Goal: Task Accomplishment & Management: Manage account settings

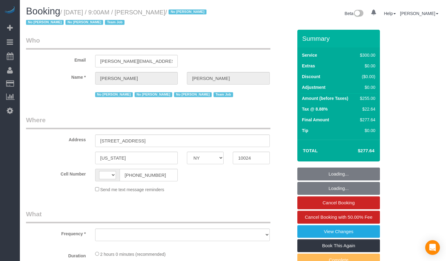
select select "NY"
select select "string:[GEOGRAPHIC_DATA]"
select select "number:89"
select select "number:90"
select select "number:15"
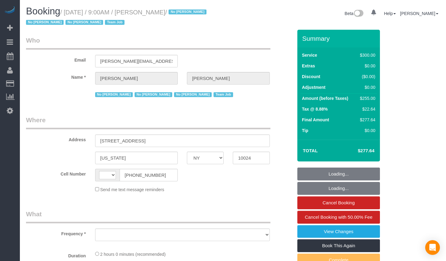
select select "number:5"
select select "number:21"
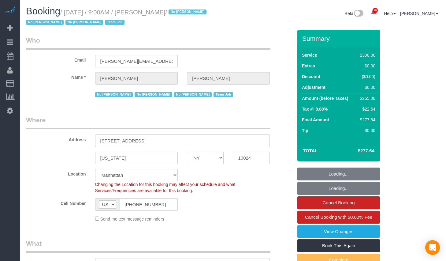
select select "object:1080"
select select "string:stripe-pm_1K1KNp4VGloSiKo7hinMQhFr"
select select "object:1084"
select select "spot1"
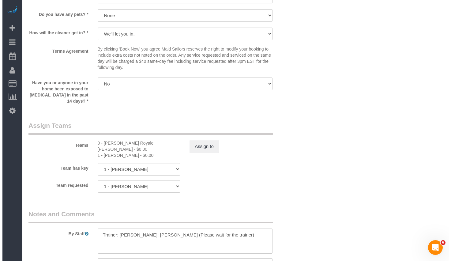
scroll to position [724, 0]
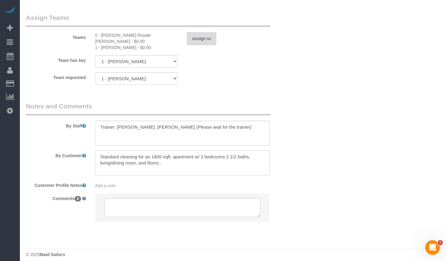
click at [199, 37] on button "Assign to" at bounding box center [201, 38] width 29 height 13
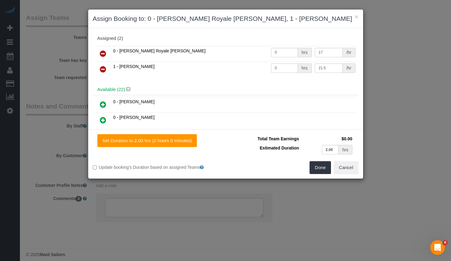
click at [104, 54] on icon at bounding box center [103, 53] width 6 height 7
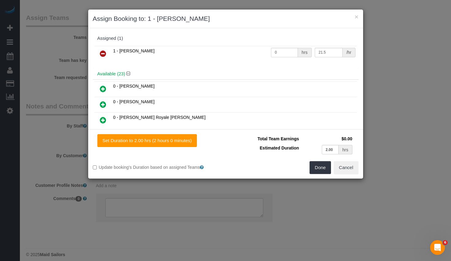
scroll to position [130, 0]
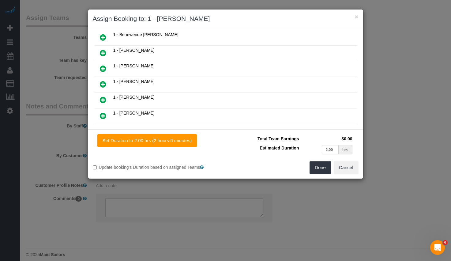
click at [102, 52] on icon at bounding box center [103, 52] width 6 height 7
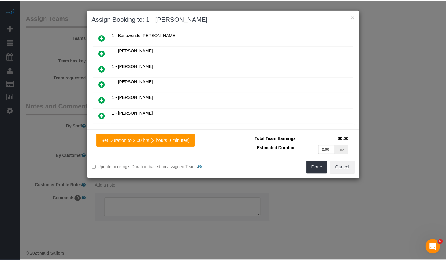
scroll to position [145, 0]
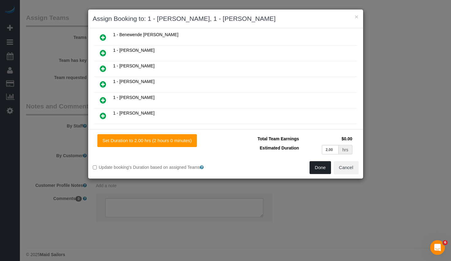
click at [323, 168] on button "Done" at bounding box center [319, 167] width 21 height 13
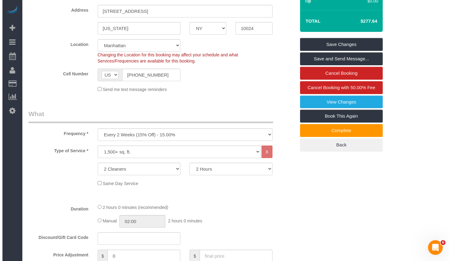
scroll to position [0, 0]
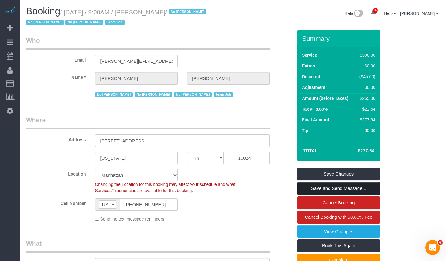
click at [312, 189] on link "Save and Send Message..." at bounding box center [339, 188] width 83 height 13
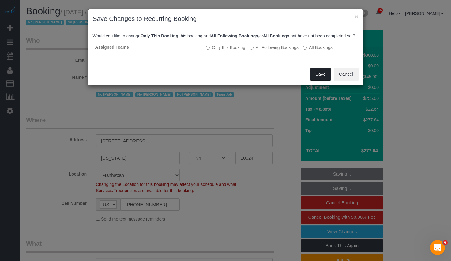
click at [324, 81] on button "Save" at bounding box center [320, 74] width 21 height 13
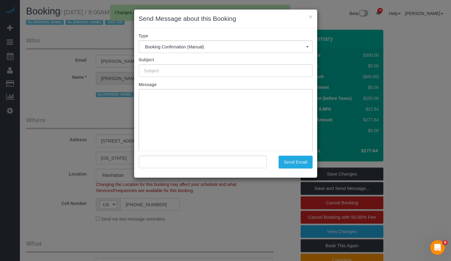
type input "Cleaning Confirmed for 09/24/2025 at 9:00am"
type input ""Laura Deforest" <laura.deforest@rcn.com>"
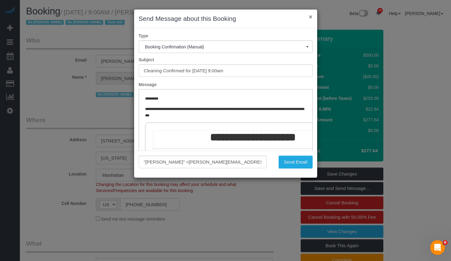
click at [309, 17] on button "×" at bounding box center [311, 16] width 4 height 6
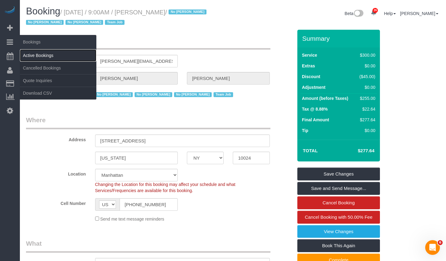
click at [31, 54] on link "Active Bookings" at bounding box center [58, 55] width 77 height 12
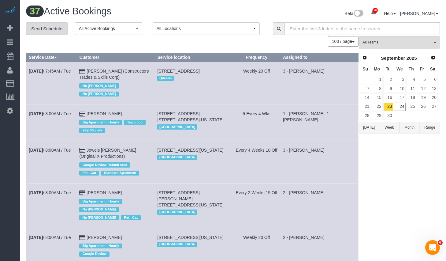
click at [51, 31] on link "Send Schedule" at bounding box center [47, 28] width 42 height 13
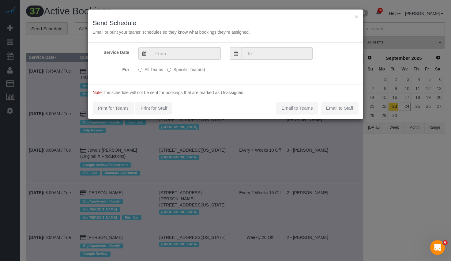
click at [182, 69] on label "Specific Team(s)" at bounding box center [186, 68] width 38 height 8
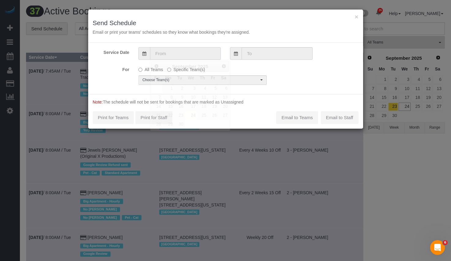
click at [182, 52] on input "text" at bounding box center [185, 53] width 71 height 13
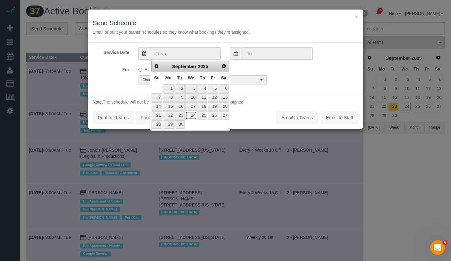
click at [193, 116] on link "24" at bounding box center [191, 115] width 12 height 8
type input "09/24/2025"
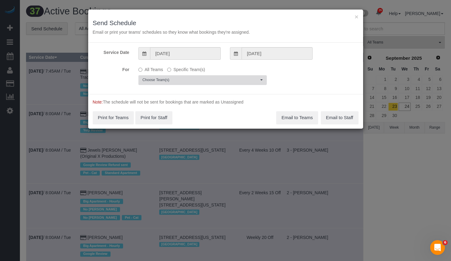
click at [202, 82] on span "Choose Team(s)" at bounding box center [200, 79] width 116 height 5
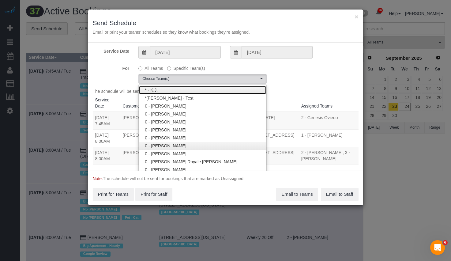
scroll to position [99, 0]
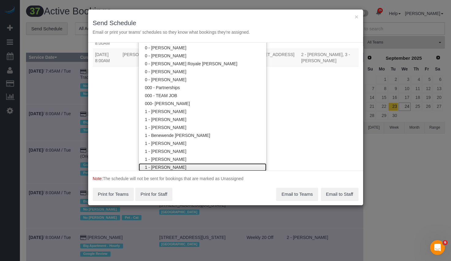
click at [179, 165] on link "1 - Chrisdarline Gedeus Cineas" at bounding box center [203, 167] width 128 height 8
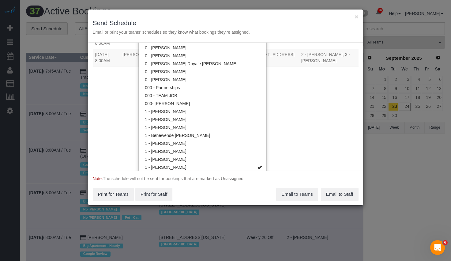
click at [276, 129] on div "Service Date 09/24/2025 09/24/2025 For All Teams Specific Team(s) 1 - Chrisdarl…" at bounding box center [225, 107] width 275 height 128
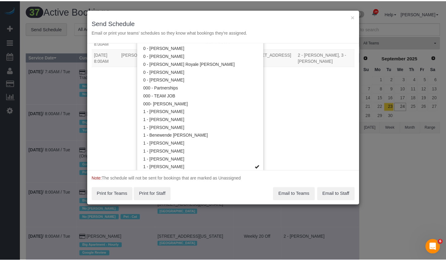
scroll to position [0, 0]
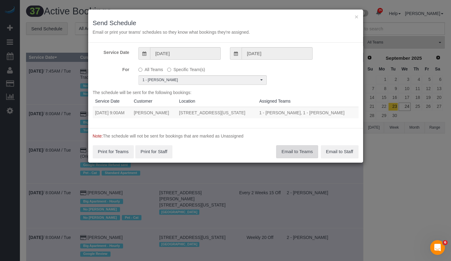
click at [306, 158] on button "Email to Teams" at bounding box center [297, 151] width 42 height 13
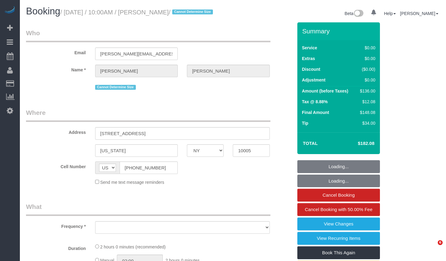
select select "NY"
select select "object:821"
select select "number:58"
select select "number:76"
select select "number:15"
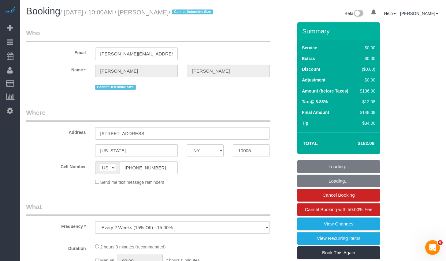
select select "number:6"
select select "spot1"
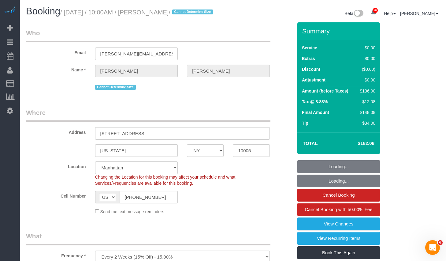
select select "string:stripe-pm_1Nvu914VGloSiKo7EAOxICRX"
select select "1"
select select "object:1516"
select select "1"
select select "spot48"
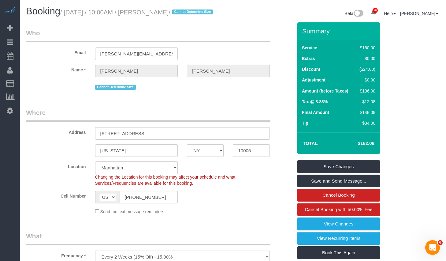
drag, startPoint x: 162, startPoint y: 13, endPoint x: 191, endPoint y: 14, distance: 29.4
click at [191, 14] on small "/ September 24, 2025 / 10:00AM / Emily Annis / Cannot Determine Size" at bounding box center [137, 12] width 155 height 7
copy small "Emily Annis"
click at [69, 12] on small "/ September 24, 2025 / 10:00AM / Emily Annis / Cannot Determine Size" at bounding box center [137, 12] width 155 height 7
drag, startPoint x: 69, startPoint y: 13, endPoint x: 192, endPoint y: 15, distance: 122.8
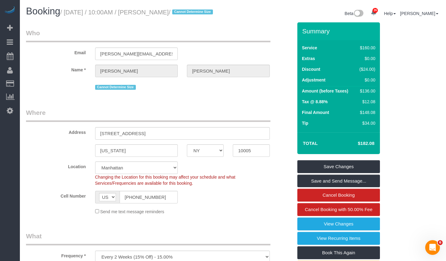
click at [192, 15] on small "/ September 24, 2025 / 10:00AM / Emily Annis / Cannot Determine Size" at bounding box center [137, 12] width 155 height 7
copy small "September 24, 2025 / 10:00AM / Emily Annis"
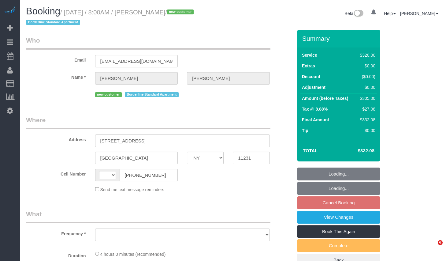
select select "NY"
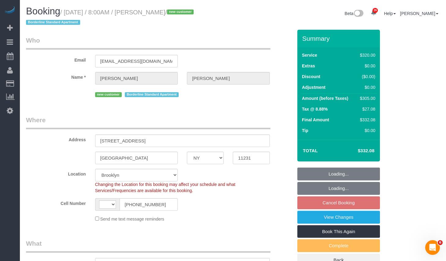
select select "string:[GEOGRAPHIC_DATA]"
select select "object:1502"
select select "string:stripe-pm_1S93RY4VGloSiKo7TbPzIl6r"
select select "240"
select select "spot1"
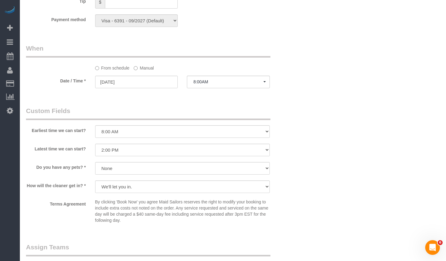
scroll to position [597, 0]
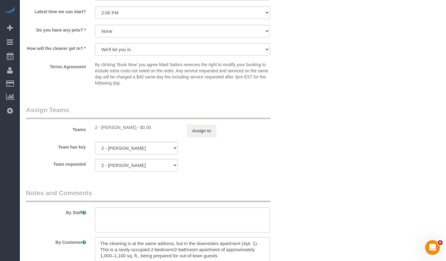
click at [220, 129] on div "Assign to" at bounding box center [228, 130] width 92 height 13
click at [202, 134] on button "Assign to" at bounding box center [201, 130] width 29 height 13
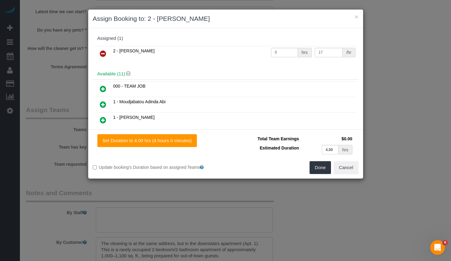
click at [106, 54] on icon at bounding box center [103, 53] width 6 height 7
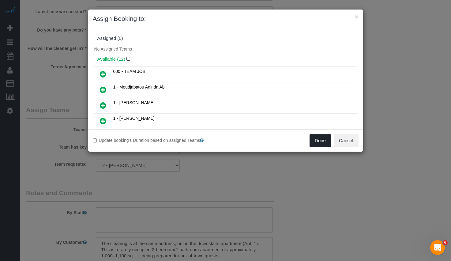
click at [314, 140] on button "Done" at bounding box center [319, 140] width 21 height 13
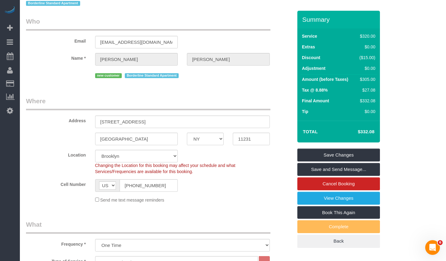
scroll to position [0, 0]
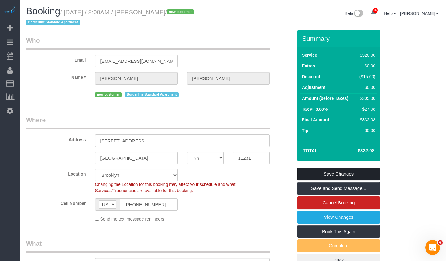
click at [322, 174] on link "Save Changes" at bounding box center [339, 173] width 83 height 13
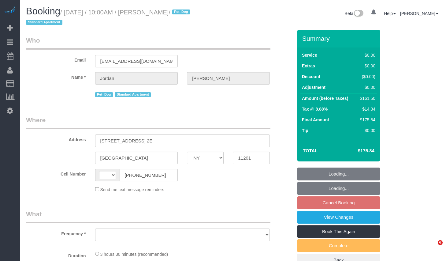
select select "NY"
select select "string:[GEOGRAPHIC_DATA]"
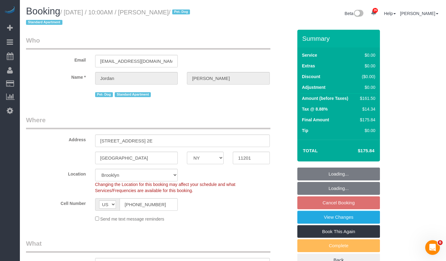
select select "object:821"
select select "spot3"
select select "string:stripe-pm_1Rcsvw4VGloSiKo7YAz02xg6"
select select "1"
select select "2"
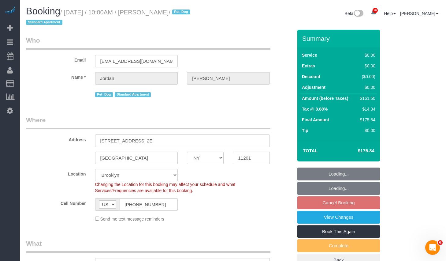
select select "number:58"
select select "number:72"
select select "number:13"
select select "number:5"
select select "1"
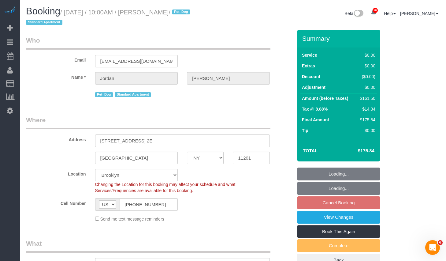
select select "2"
select select "object:1512"
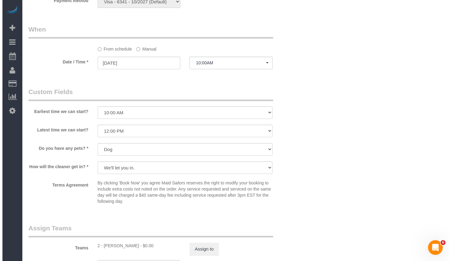
scroll to position [707, 0]
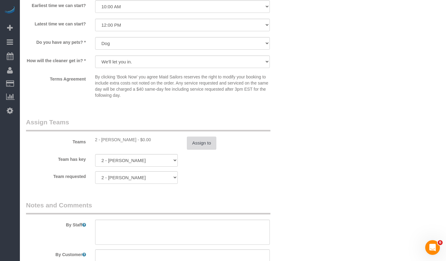
click at [197, 146] on button "Assign to" at bounding box center [201, 143] width 29 height 13
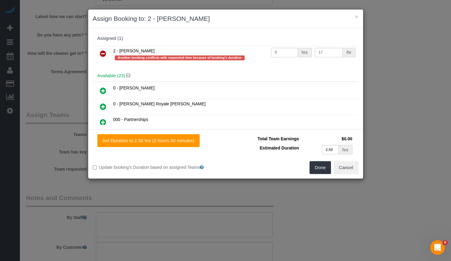
click at [104, 53] on icon at bounding box center [103, 53] width 6 height 7
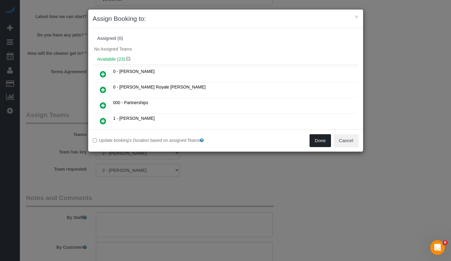
click at [314, 142] on button "Done" at bounding box center [319, 140] width 21 height 13
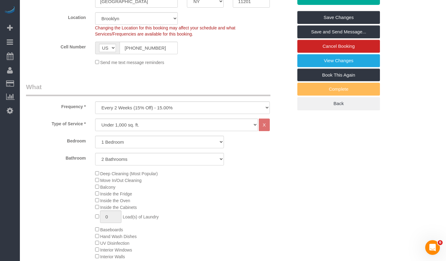
scroll to position [0, 0]
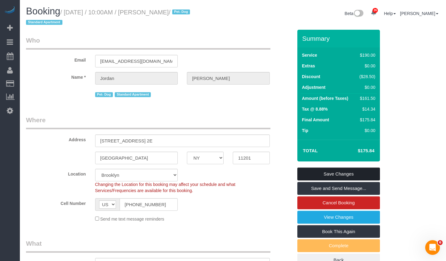
click at [330, 173] on link "Save Changes" at bounding box center [339, 173] width 83 height 13
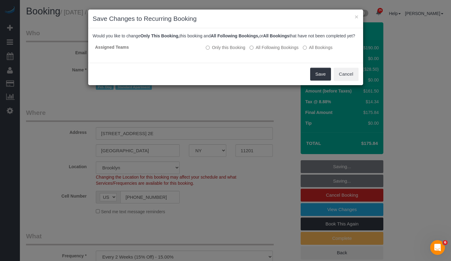
drag, startPoint x: 189, startPoint y: 16, endPoint x: 203, endPoint y: 24, distance: 15.8
click at [202, 24] on div "× Save Changes to Recurring Booking" at bounding box center [225, 18] width 275 height 19
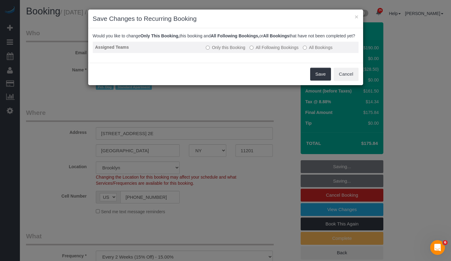
click at [278, 51] on label "All Following Bookings" at bounding box center [273, 47] width 49 height 6
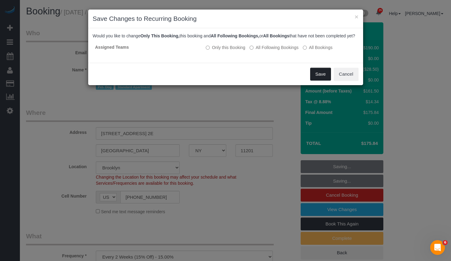
click at [323, 81] on button "Save" at bounding box center [320, 74] width 21 height 13
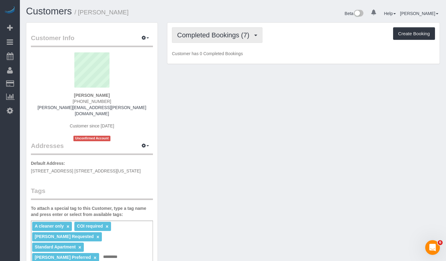
click at [233, 36] on span "Completed Bookings (7)" at bounding box center [214, 35] width 75 height 8
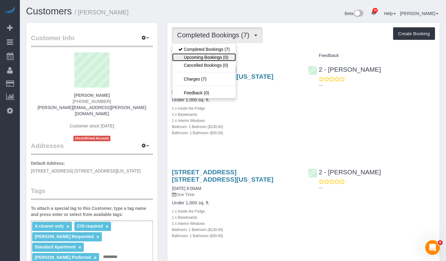
click at [213, 56] on link "Upcoming Bookings (0)" at bounding box center [204, 57] width 64 height 8
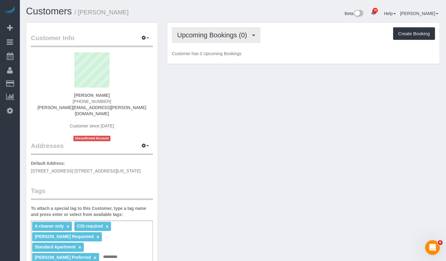
click at [209, 36] on span "Upcoming Bookings (0)" at bounding box center [213, 35] width 73 height 8
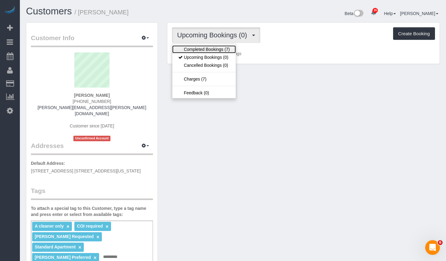
click at [202, 47] on link "Completed Bookings (7)" at bounding box center [204, 49] width 64 height 8
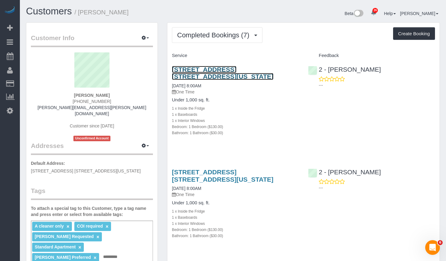
click at [206, 69] on link "[STREET_ADDRESS] [STREET_ADDRESS][US_STATE]" at bounding box center [223, 73] width 102 height 14
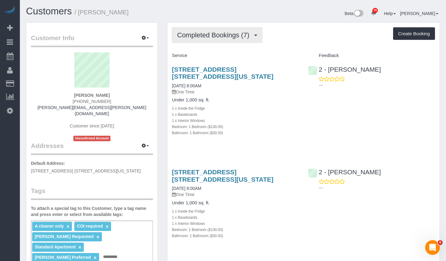
click at [208, 32] on span "Completed Bookings (7)" at bounding box center [214, 35] width 75 height 8
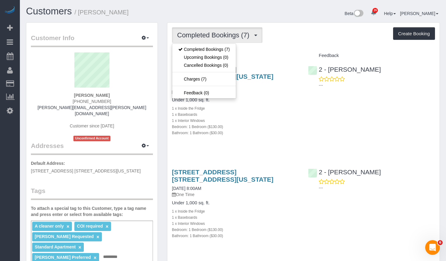
click at [178, 7] on h1 "Customers / [PERSON_NAME]" at bounding box center [127, 11] width 203 height 10
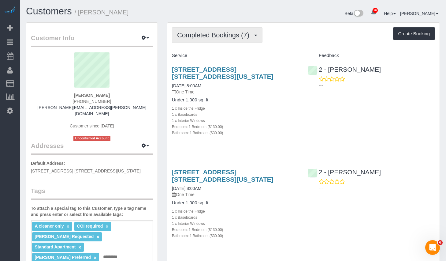
click at [240, 37] on span "Completed Bookings (7)" at bounding box center [214, 35] width 75 height 8
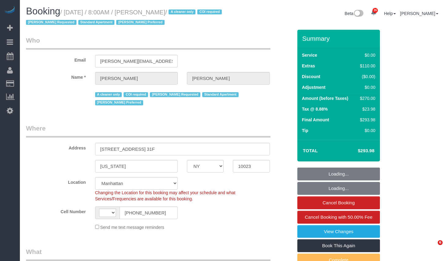
select select "NY"
select select "string:stripe-pm_1S076c4VGloSiKo7z0g1OGNA"
select select "string:US"
select select "object:1534"
select select "1"
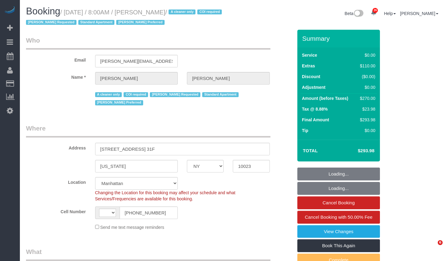
select select "number:56"
select select "number:90"
select select "number:15"
select select "number:7"
select select "spot1"
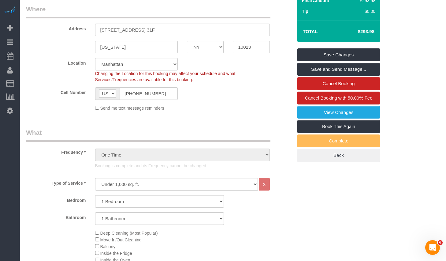
scroll to position [88, 0]
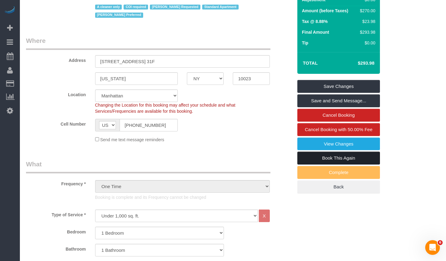
click at [316, 159] on link "Book This Again" at bounding box center [339, 158] width 83 height 13
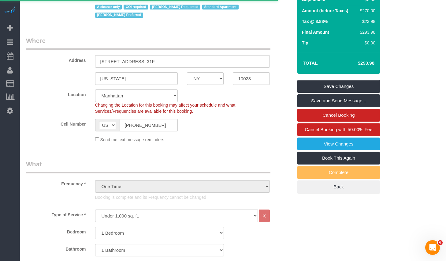
select select "NY"
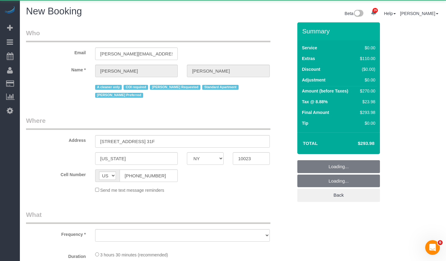
select select "object:2290"
select select "string:stripe-pm_1S076c4VGloSiKo7z0g1OGNA"
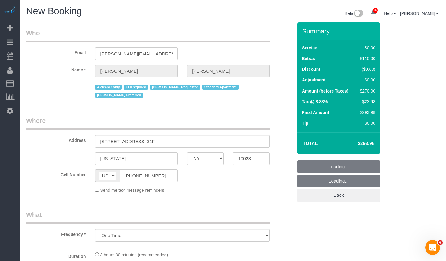
select select "number:56"
select select "number:90"
select select "number:15"
select select "number:7"
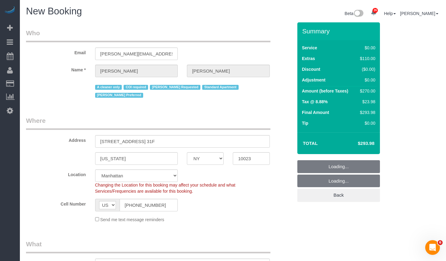
select select "object:2975"
select select "1"
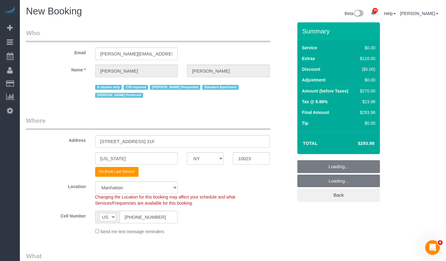
select select "1"
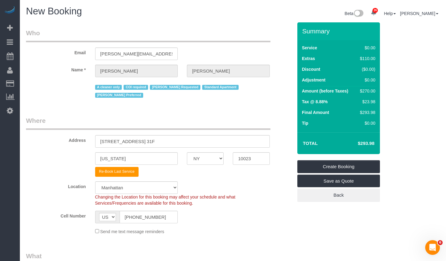
select select "object:3020"
select select "1"
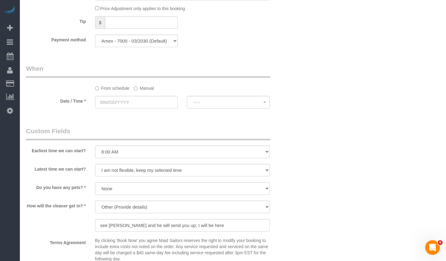
scroll to position [567, 0]
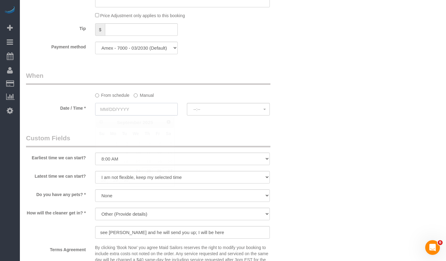
click at [140, 108] on input "text" at bounding box center [136, 109] width 83 height 13
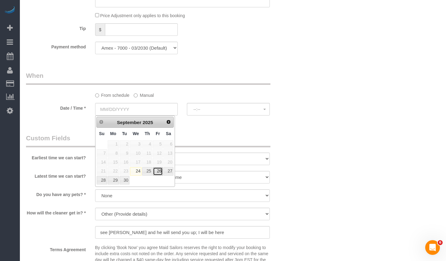
click at [158, 170] on link "26" at bounding box center [158, 171] width 10 height 8
type input "09/26/2025"
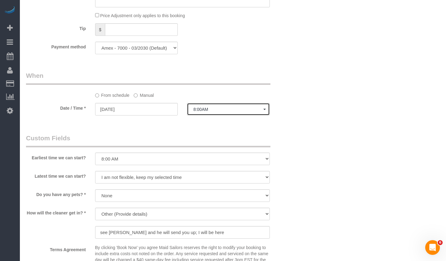
click at [214, 111] on span "8:00AM" at bounding box center [228, 109] width 70 height 5
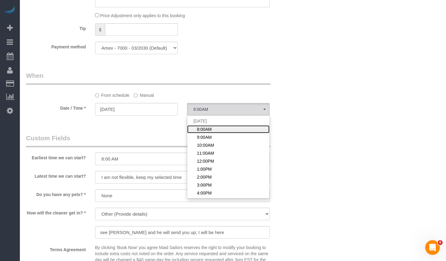
click at [203, 128] on span "8:00AM" at bounding box center [204, 129] width 15 height 6
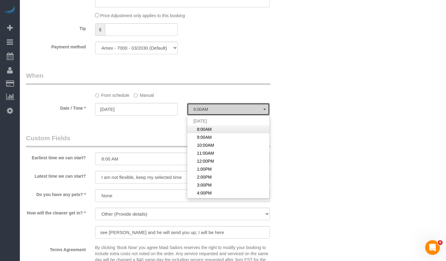
select select "spot11"
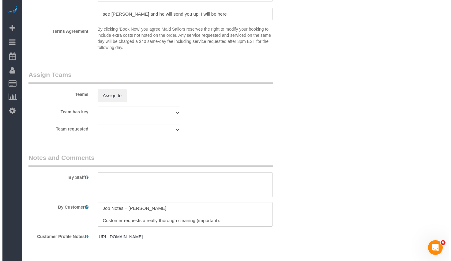
scroll to position [712, 0]
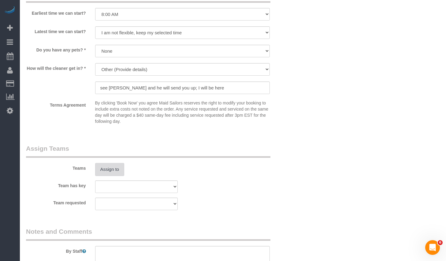
click at [110, 170] on button "Assign to" at bounding box center [109, 169] width 29 height 13
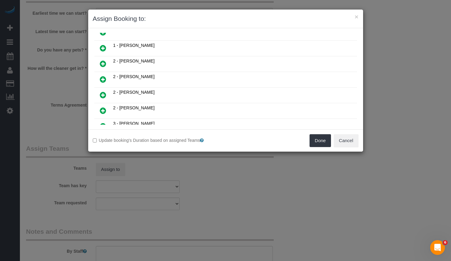
scroll to position [109, 0]
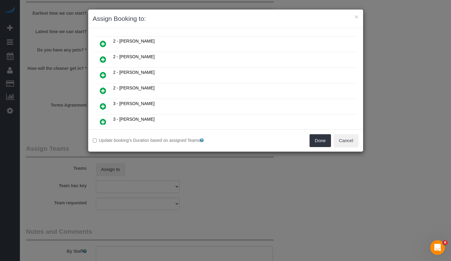
click at [103, 92] on icon at bounding box center [103, 90] width 6 height 7
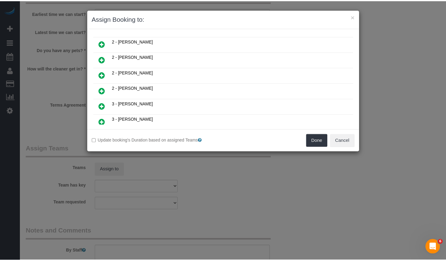
scroll to position [123, 0]
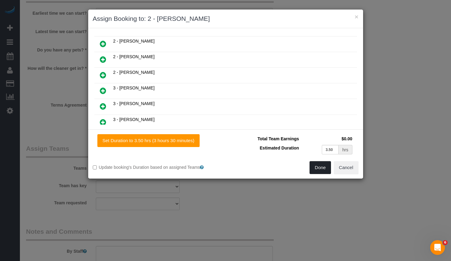
click at [320, 172] on button "Done" at bounding box center [319, 167] width 21 height 13
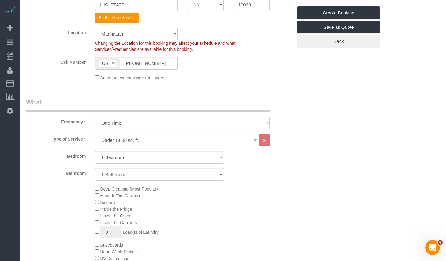
scroll to position [0, 0]
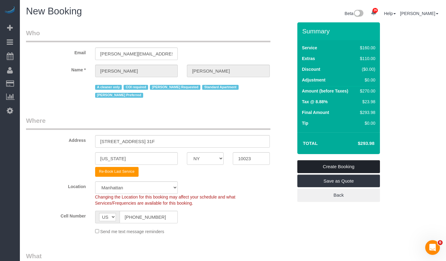
click at [343, 165] on link "Create Booking" at bounding box center [339, 166] width 83 height 13
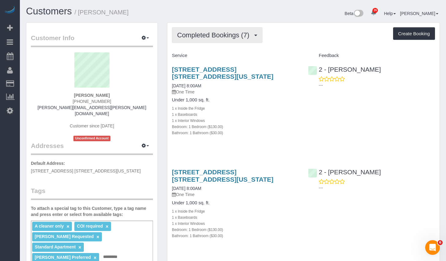
click at [221, 33] on span "Completed Bookings (7)" at bounding box center [214, 35] width 75 height 8
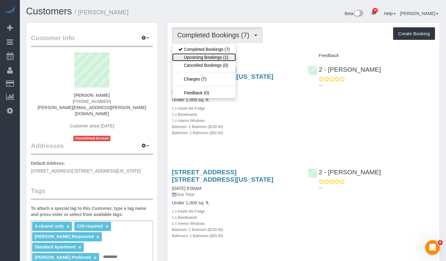
click at [204, 59] on link "Upcoming Bookings (1)" at bounding box center [204, 57] width 64 height 8
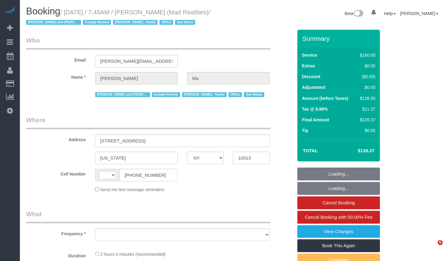
select select "NY"
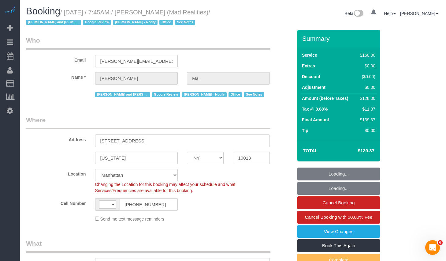
select select "string:[GEOGRAPHIC_DATA]"
select select "object:911"
select select "number:89"
select select "number:90"
select select "number:15"
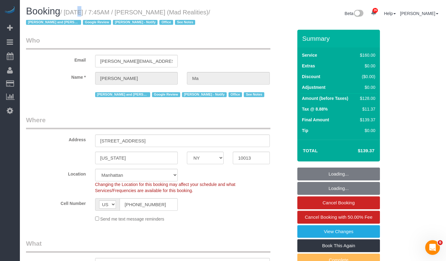
select select "number:7"
select select "object:1520"
select select "string:stripe-pm_1PsB1j4VGloSiKo7cb06islp"
drag, startPoint x: 69, startPoint y: 11, endPoint x: 223, endPoint y: 12, distance: 154.3
click at [210, 12] on small "/ [DATE] / 7:45AM / [PERSON_NAME] (Mad Realities) / [PERSON_NAME] and Amidatou …" at bounding box center [118, 17] width 184 height 17
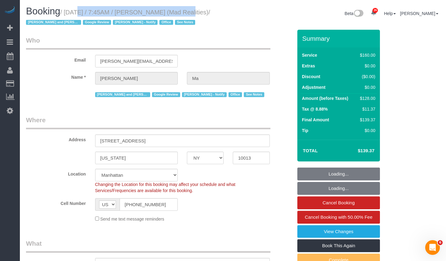
copy small "[DATE] / 7:45AM / [PERSON_NAME] (Mad Realities)"
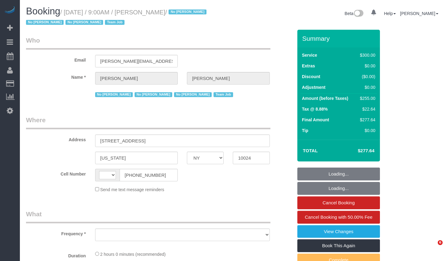
select select "NY"
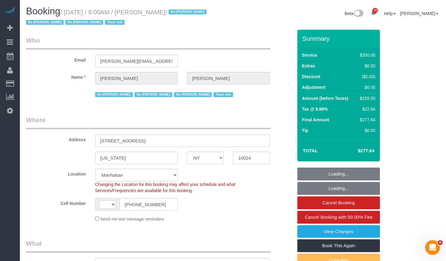
select select "string:[GEOGRAPHIC_DATA]"
select select "object:1080"
select select "spot1"
select select "number:89"
select select "number:90"
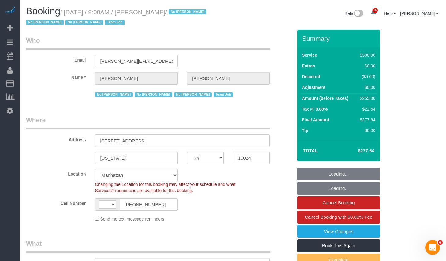
select select "number:15"
select select "number:5"
select select "number:21"
select select "string:stripe-pm_1K1KNp4VGloSiKo7hinMQhFr"
select select "object:1523"
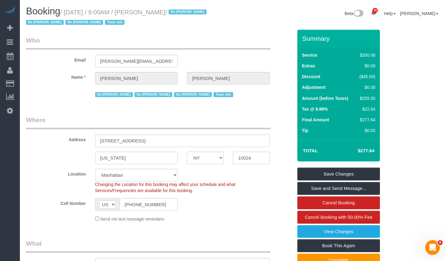
scroll to position [102, 0]
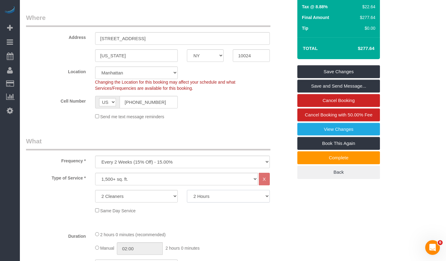
click at [212, 197] on select "2 Hours 2.5 Hours 3 Hours 3.5 Hours 4 Hours 4.5 Hours 5 Hours 5.5 Hours 6 Hours…" at bounding box center [228, 196] width 83 height 13
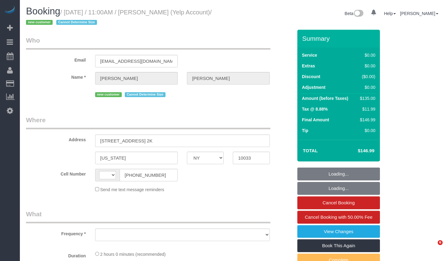
select select "NY"
select select "string:[GEOGRAPHIC_DATA]"
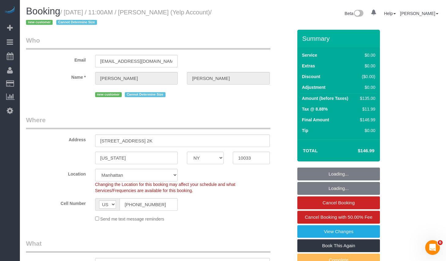
select select "string:stripe-pm_1SAaHZ4VGloSiKo7criLaJCG"
select select "1"
select select "object:928"
select select "1"
select select "spot1"
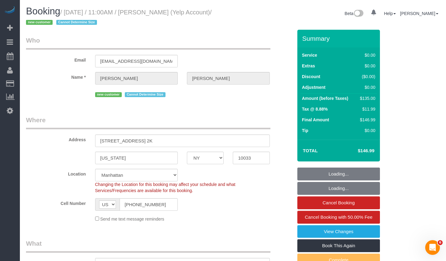
select select "number:56"
select select "number:72"
select select "number:15"
select select "number:5"
select select "object:1551"
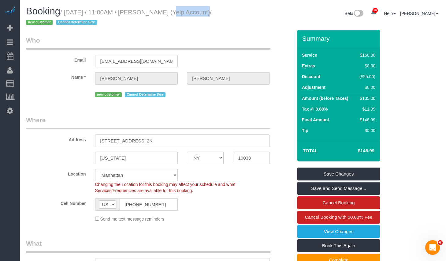
drag, startPoint x: 162, startPoint y: 11, endPoint x: 201, endPoint y: 16, distance: 38.8
click at [201, 16] on small "/ [DATE] / 11:00AM / [PERSON_NAME] (Yelp Account) / new customer Cannot Determi…" at bounding box center [119, 17] width 186 height 17
copy small "[PERSON_NAME]"
click at [161, 205] on input "[PHONE_NUMBER]" at bounding box center [149, 204] width 58 height 13
copy small "[DATE] / 11:00AM / [PERSON_NAME]"
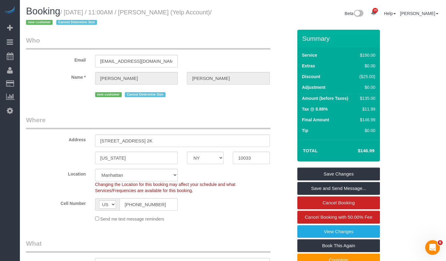
drag, startPoint x: 70, startPoint y: 13, endPoint x: 202, endPoint y: 14, distance: 131.9
click at [202, 14] on small "/ [DATE] / 11:00AM / [PERSON_NAME] (Yelp Account) / new customer Cannot Determi…" at bounding box center [119, 17] width 186 height 17
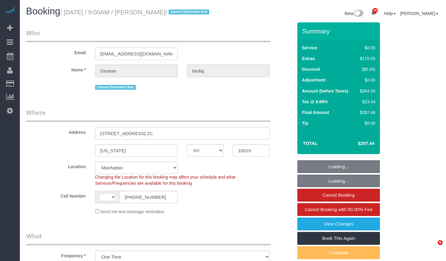
select select "NY"
select select "string:[GEOGRAPHIC_DATA]"
select select "string:stripe-pm_1S9vBX4VGloSiKo7BHbwlJ28"
select select "1"
select select "object:928"
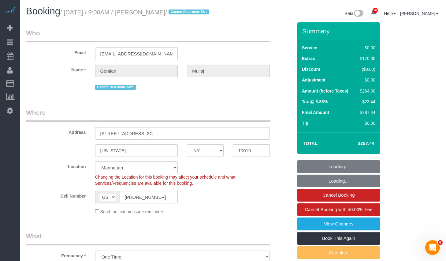
select select "spot1"
select select "number:89"
select select "number:90"
select select "number:15"
select select "number:5"
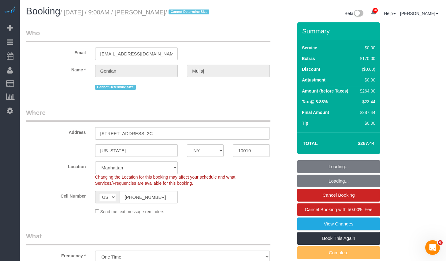
select select "1"
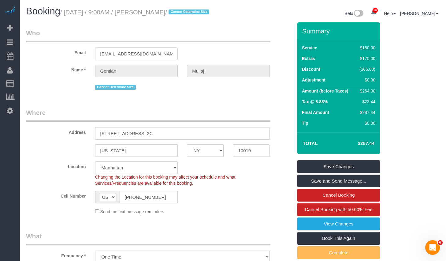
click at [66, 11] on small "/ [DATE] / 9:00AM / [PERSON_NAME] / Cannot Determine Size" at bounding box center [135, 12] width 151 height 7
copy small "September 25, 2025 / 9:00AM / Gentian Mullaj"
drag, startPoint x: 69, startPoint y: 12, endPoint x: 197, endPoint y: 13, distance: 127.7
click at [197, 13] on small "/ September 25, 2025 / 9:00AM / Gentian Mullaj / Cannot Determine Size" at bounding box center [135, 12] width 151 height 7
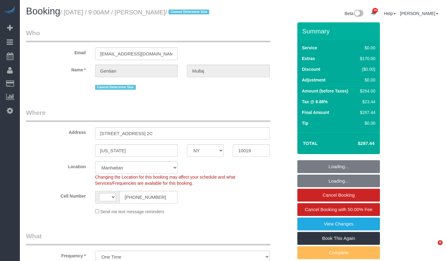
select select "NY"
select select "object:681"
select select "string:[GEOGRAPHIC_DATA]"
select select "string:stripe-pm_1S9vBX4VGloSiKo7BHbwlJ28"
select select "1"
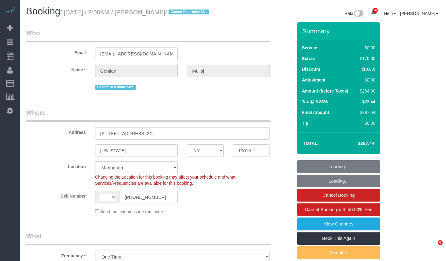
select select "number:89"
select select "number:90"
select select "number:15"
select select "number:5"
select select "spot1"
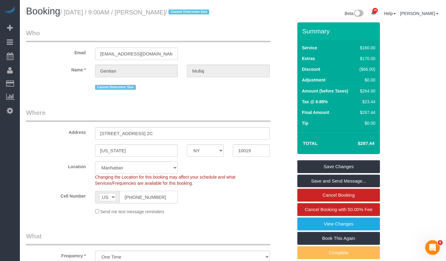
click at [163, 203] on input "[PHONE_NUMBER]" at bounding box center [149, 197] width 58 height 13
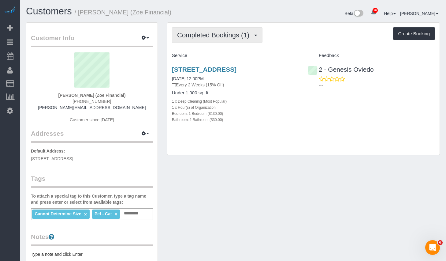
click at [208, 33] on span "Completed Bookings (1)" at bounding box center [214, 35] width 75 height 8
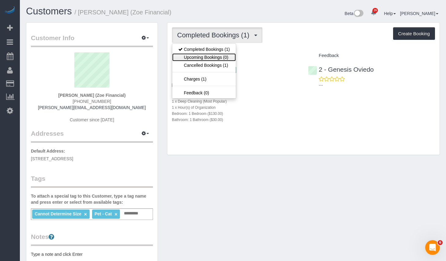
click at [206, 59] on link "Upcoming Bookings (0)" at bounding box center [204, 57] width 64 height 8
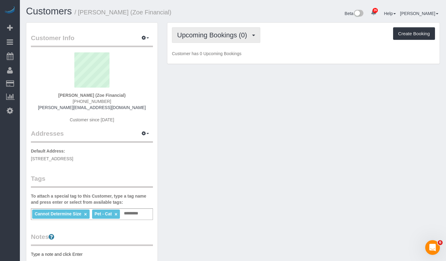
click at [224, 38] on span "Upcoming Bookings (0)" at bounding box center [213, 35] width 73 height 8
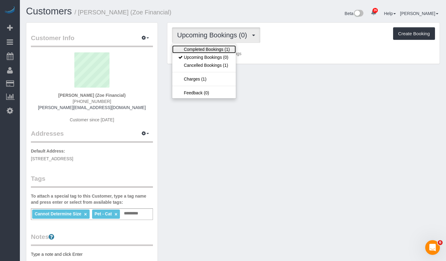
click at [211, 49] on link "Completed Bookings (1)" at bounding box center [204, 49] width 64 height 8
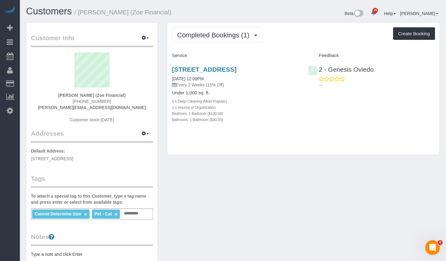
click at [43, 154] on p "Default Address: [STREET_ADDRESS]" at bounding box center [92, 155] width 122 height 14
copy small "[PERSON_NAME]"
drag, startPoint x: 82, startPoint y: 13, endPoint x: 133, endPoint y: 14, distance: 51.1
click at [133, 14] on small "/ [PERSON_NAME] (Zoe Financial)" at bounding box center [123, 12] width 97 height 7
